Goal: Information Seeking & Learning: Find specific page/section

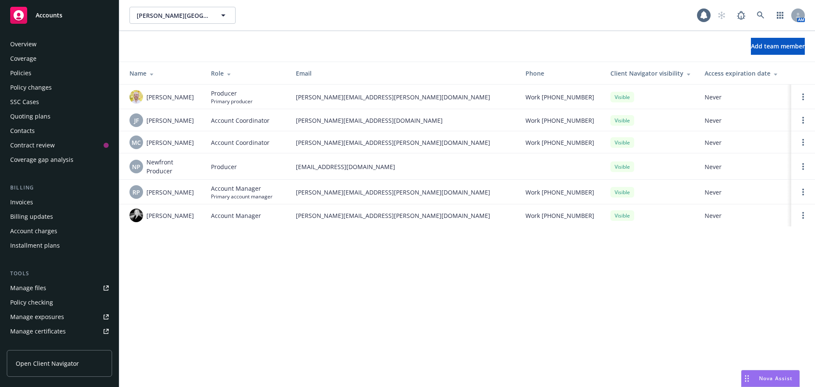
scroll to position [181, 0]
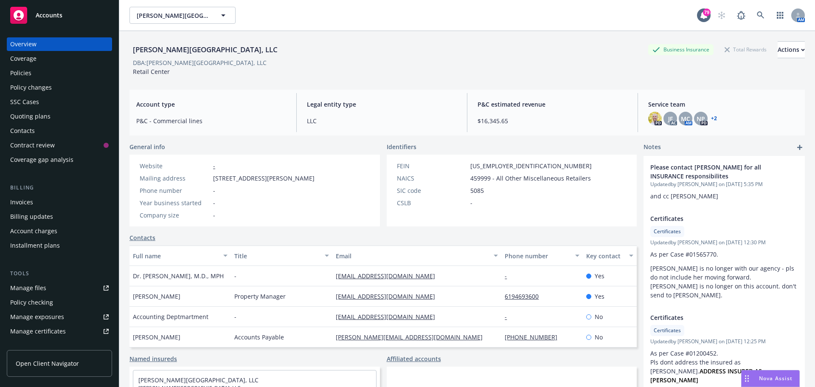
click at [41, 73] on div "Policies" at bounding box center [59, 73] width 98 height 14
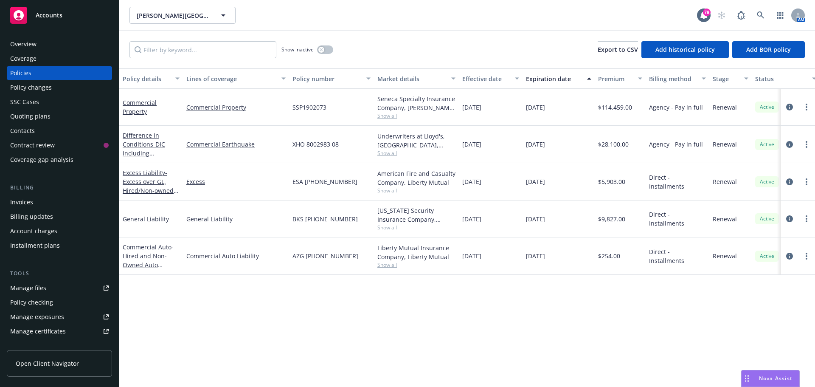
click at [393, 115] on span "Show all" at bounding box center [416, 115] width 78 height 7
